Goal: Task Accomplishment & Management: Use online tool/utility

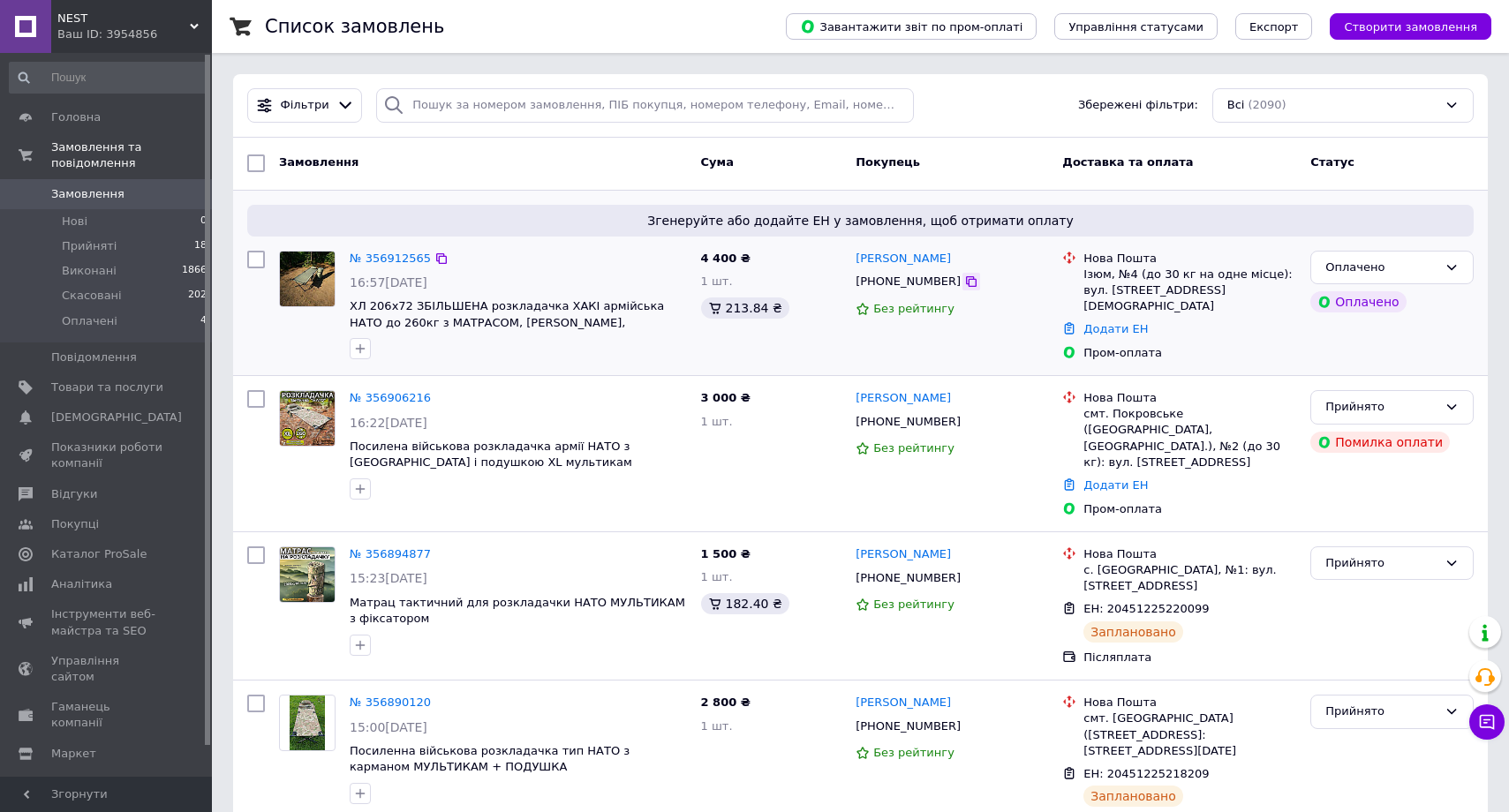
click at [966, 280] on icon at bounding box center [971, 281] width 11 height 11
click at [1123, 322] on link "Додати ЕН" at bounding box center [1116, 329] width 64 height 14
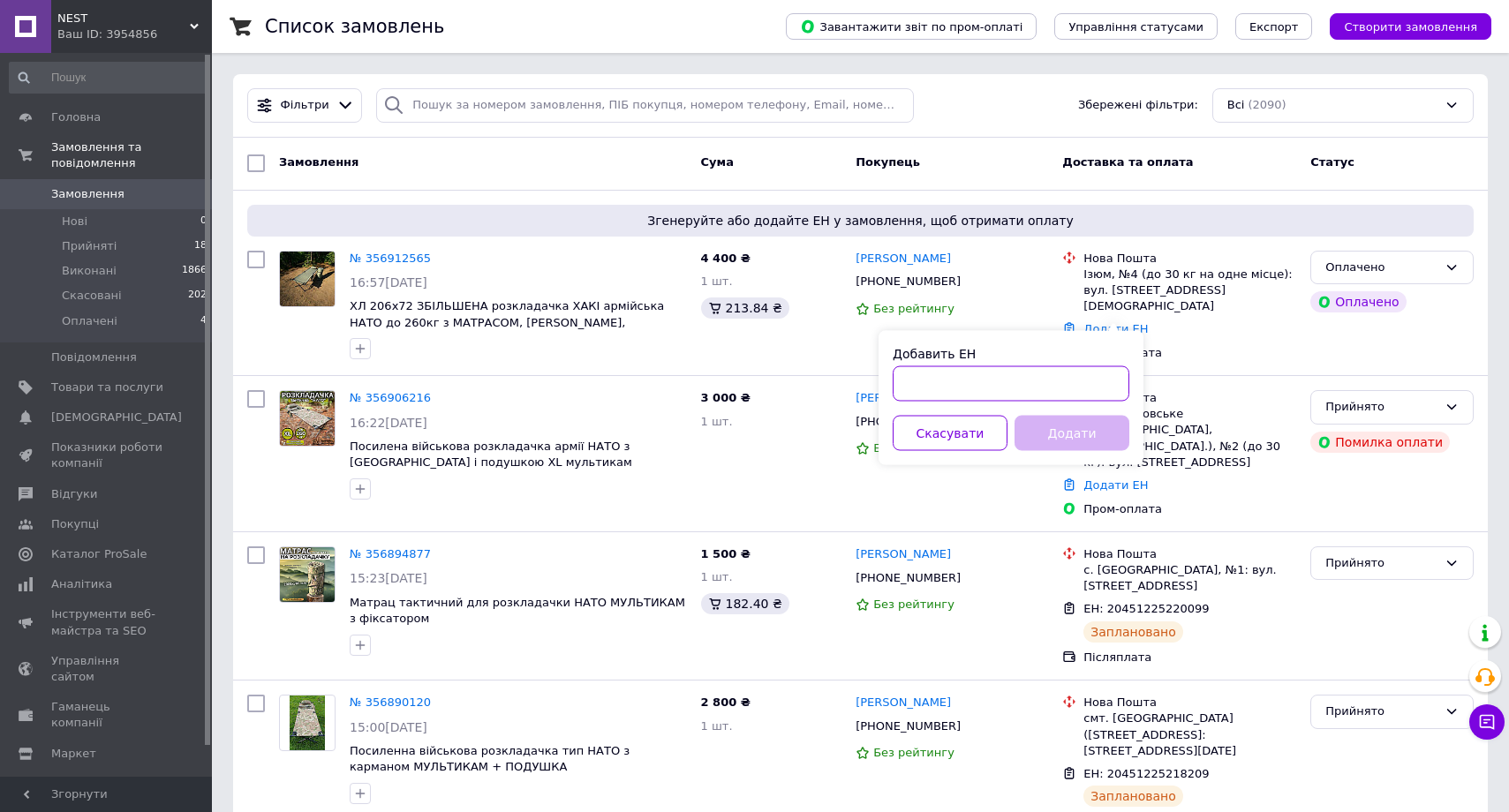
click at [1002, 382] on input "Добавить ЕН" at bounding box center [1011, 384] width 236 height 35
paste input "20451225291050"
type input "20451225291050"
click at [1072, 433] on button "Додати" at bounding box center [1072, 433] width 115 height 35
